Goal: Task Accomplishment & Management: Manage account settings

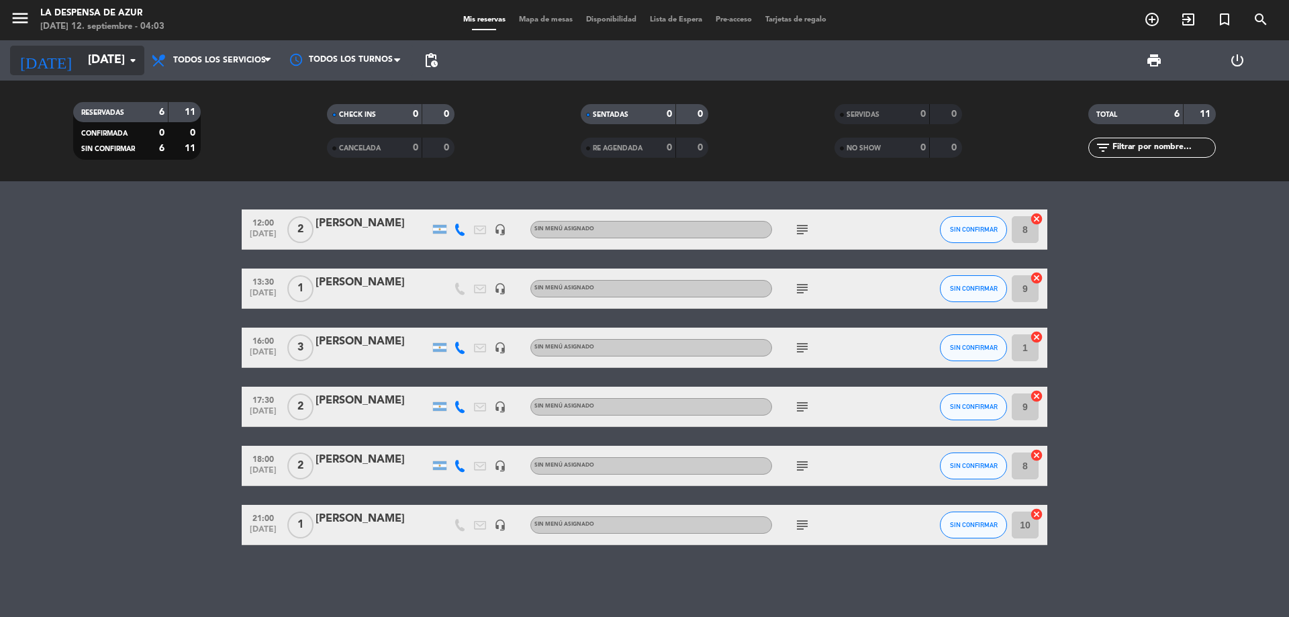
click at [108, 62] on input "[DATE]" at bounding box center [159, 60] width 156 height 27
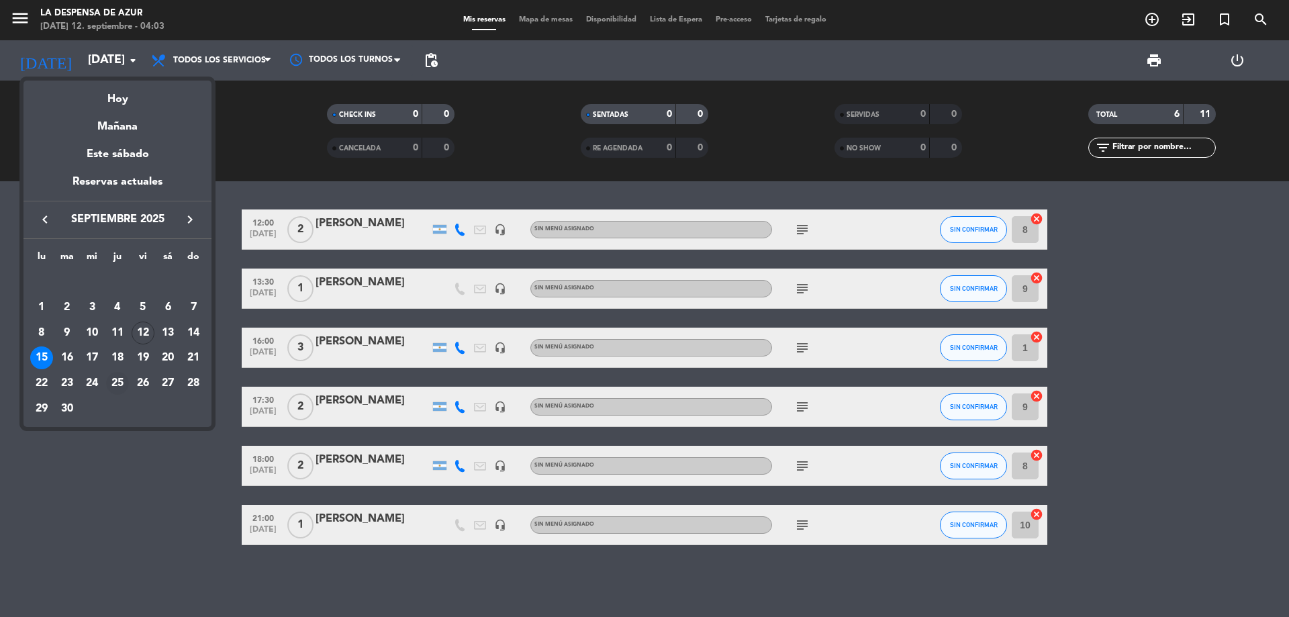
click at [115, 379] on div "25" at bounding box center [117, 383] width 23 height 23
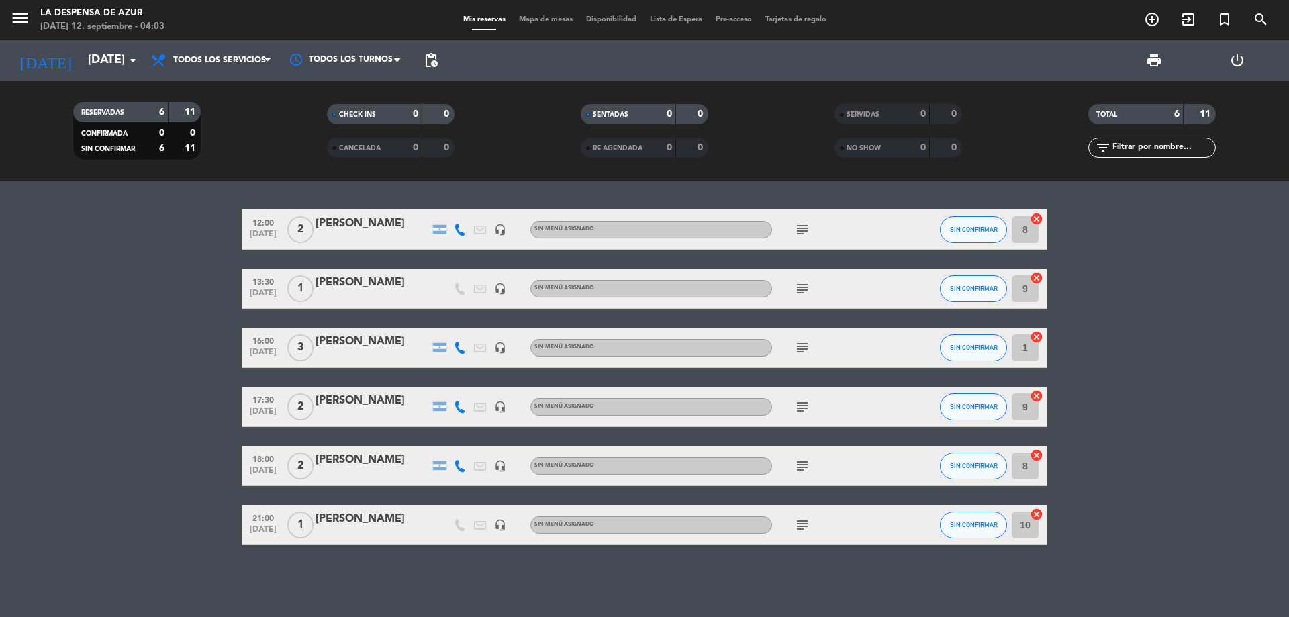
type input "[DEMOGRAPHIC_DATA][DATE]"
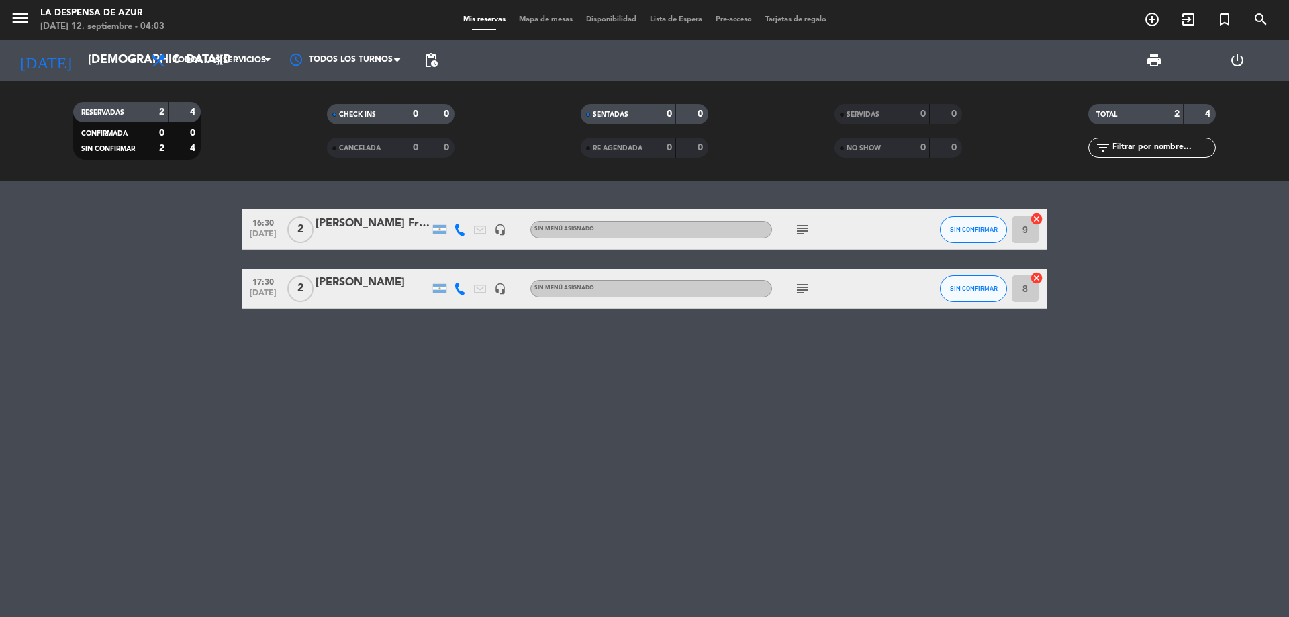
click at [355, 281] on div "[PERSON_NAME]" at bounding box center [372, 282] width 114 height 17
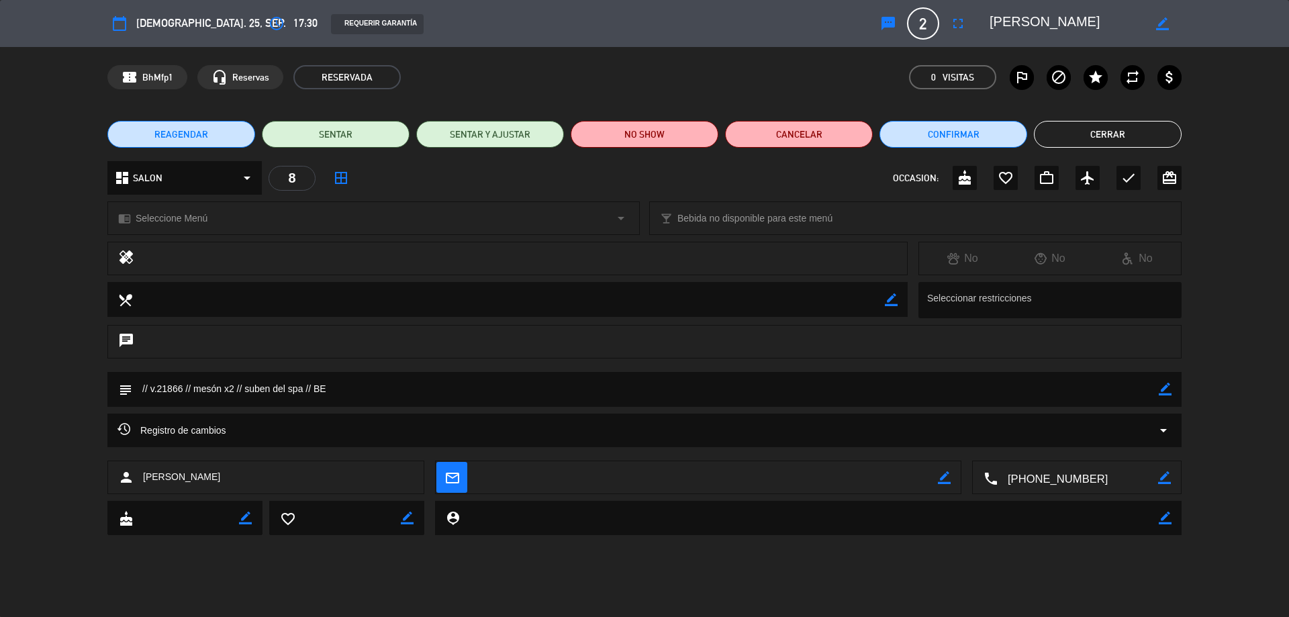
click at [1162, 393] on icon "border_color" at bounding box center [1164, 389] width 13 height 13
click at [197, 389] on textarea at bounding box center [645, 389] width 1026 height 34
click at [194, 388] on textarea at bounding box center [645, 389] width 1026 height 34
type textarea "// v.21866 // Merienda mesón x2 // suben del spa // BE"
click at [1162, 389] on icon at bounding box center [1164, 389] width 13 height 13
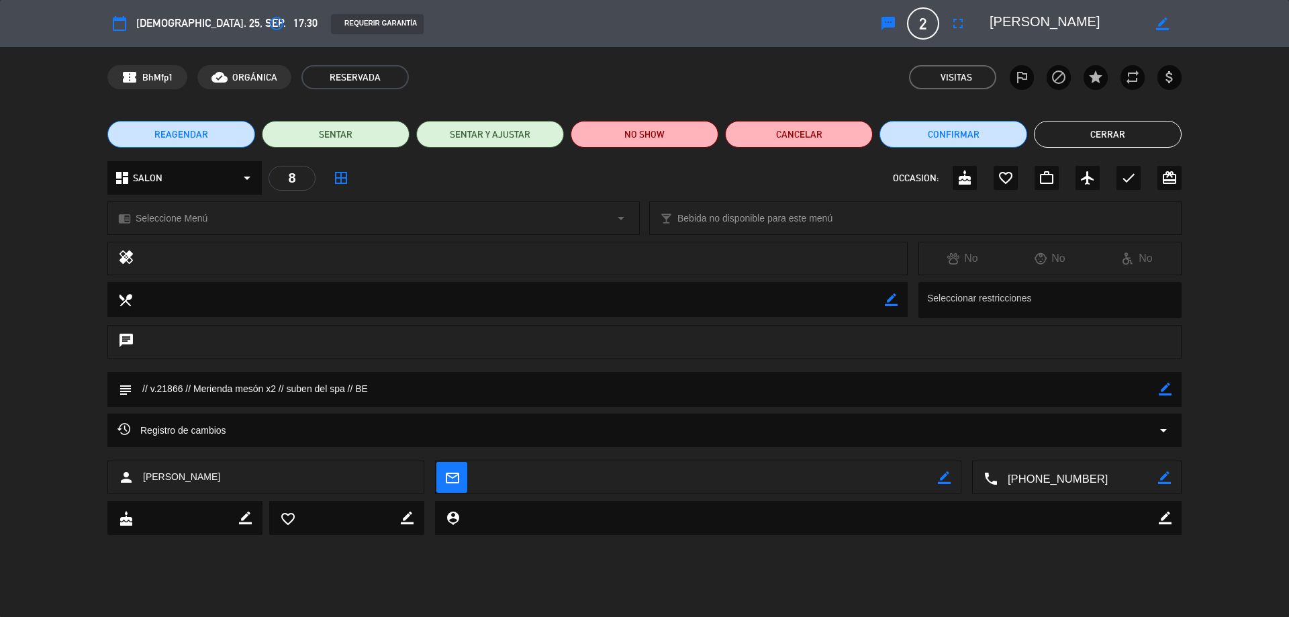
click at [1073, 129] on button "Cerrar" at bounding box center [1108, 134] width 148 height 27
